Goal: Find specific page/section: Find specific page/section

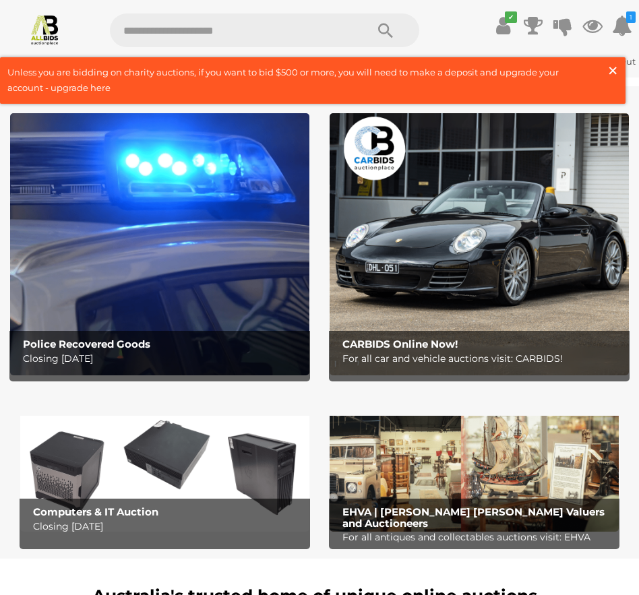
click at [615, 74] on span "×" at bounding box center [613, 70] width 12 height 26
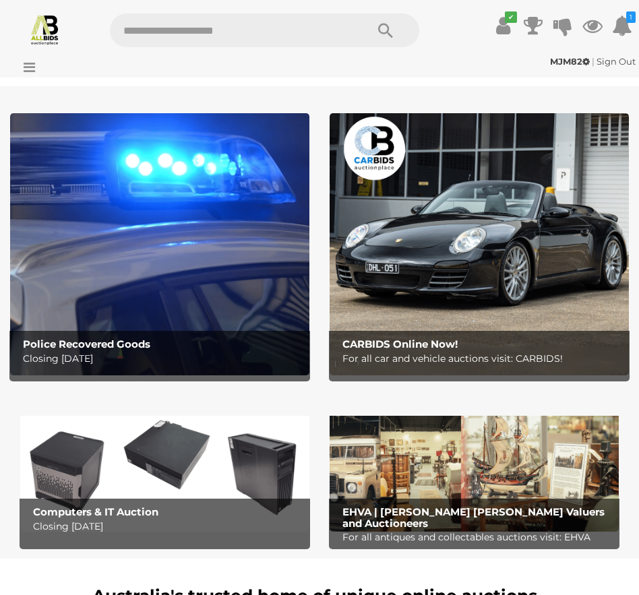
click at [29, 74] on icon at bounding box center [26, 67] width 18 height 13
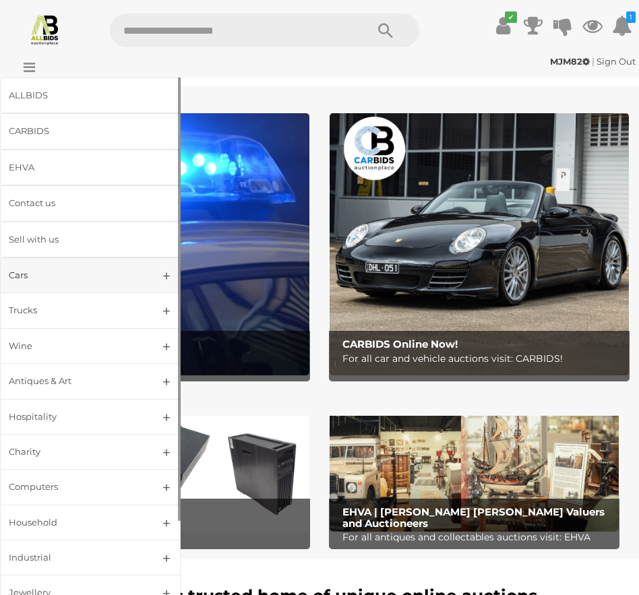
click at [31, 270] on div "Cars" at bounding box center [74, 276] width 131 height 16
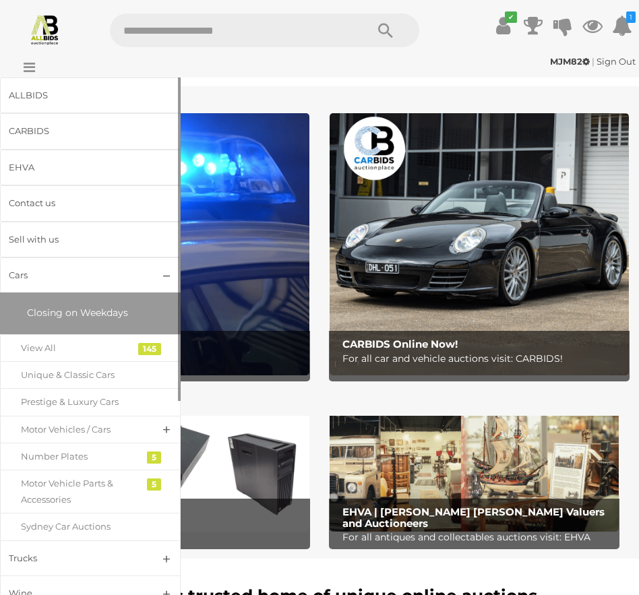
click at [59, 310] on span "Closing on Weekdays" at bounding box center [77, 313] width 101 height 12
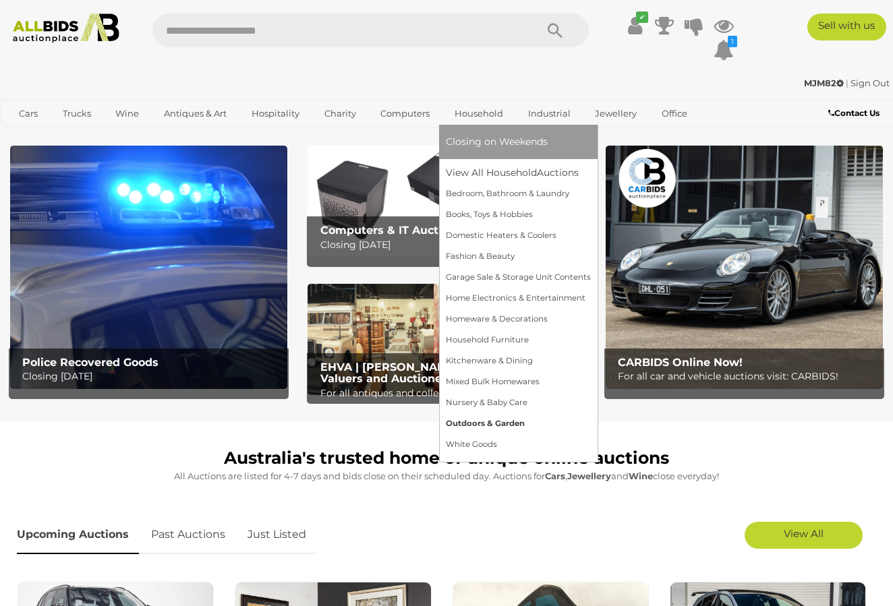
click at [475, 419] on link "Outdoors & Garden" at bounding box center [518, 423] width 145 height 21
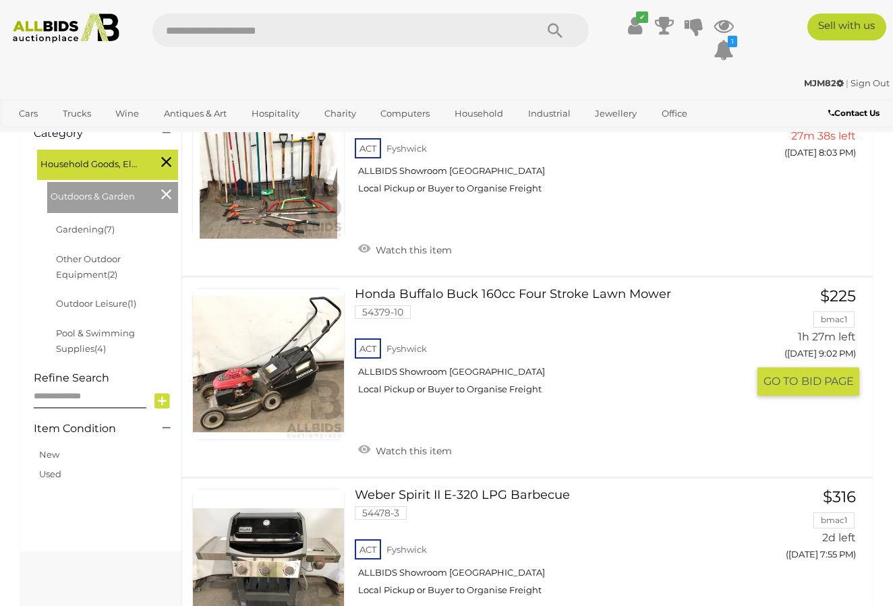
scroll to position [353, 0]
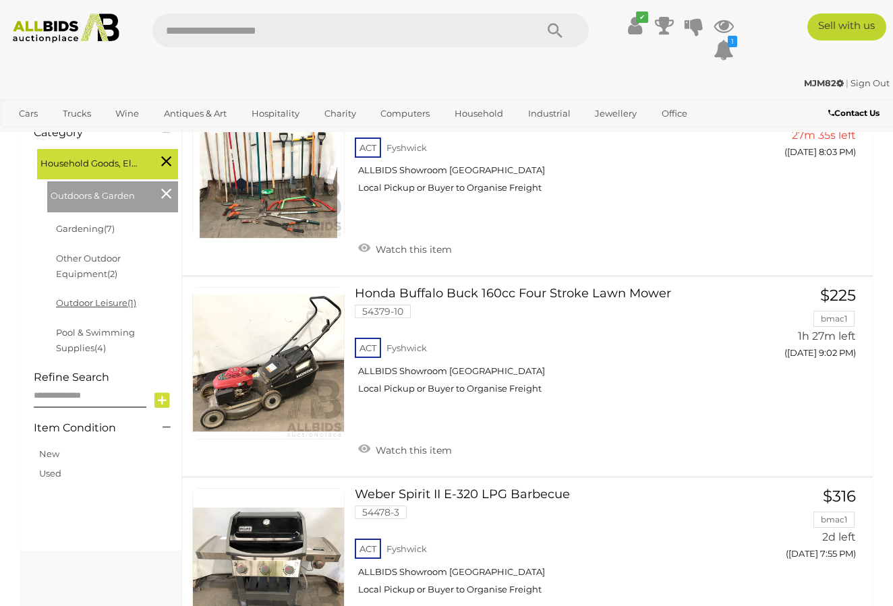
click at [105, 301] on link "Outdoor Leisure (1)" at bounding box center [96, 302] width 80 height 11
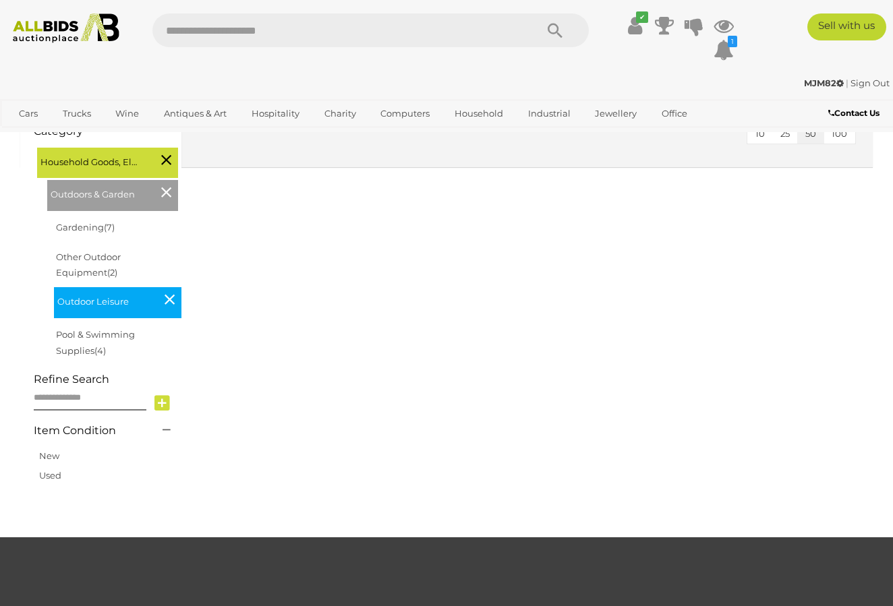
scroll to position [327, 0]
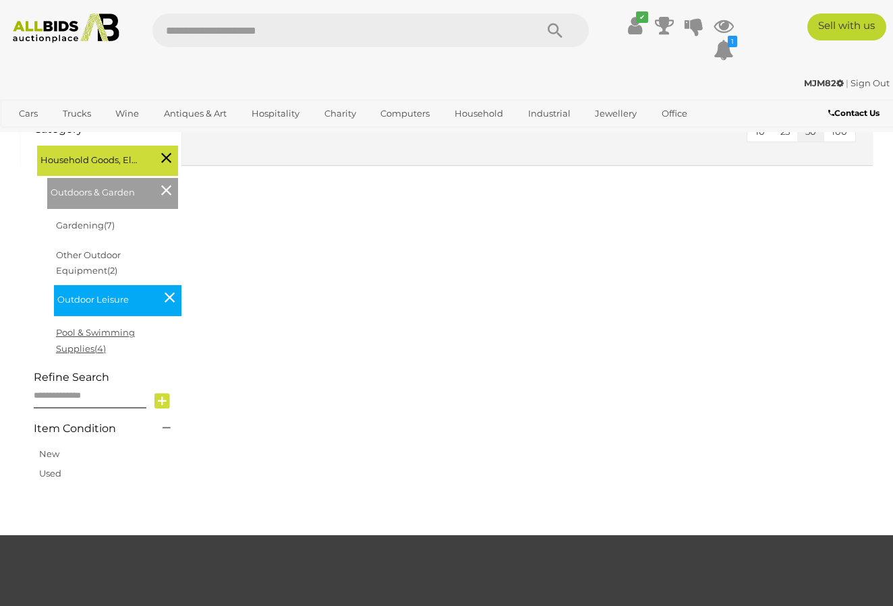
click at [115, 327] on link "Pool & Swimming Supplies (4)" at bounding box center [95, 340] width 79 height 26
